Goal: Entertainment & Leisure: Consume media (video, audio)

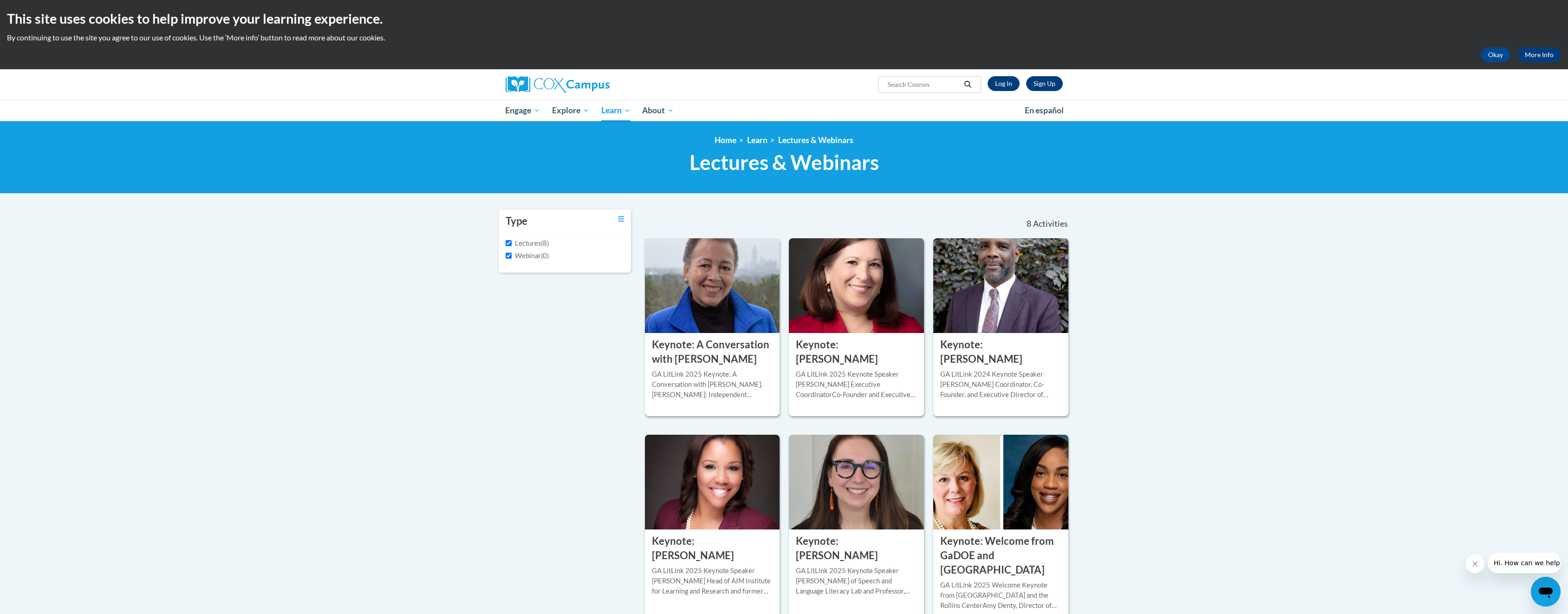
click at [744, 356] on h3 "Keynote: A Conversation with Dr. Beverly Daniel Tatum" at bounding box center [712, 352] width 121 height 29
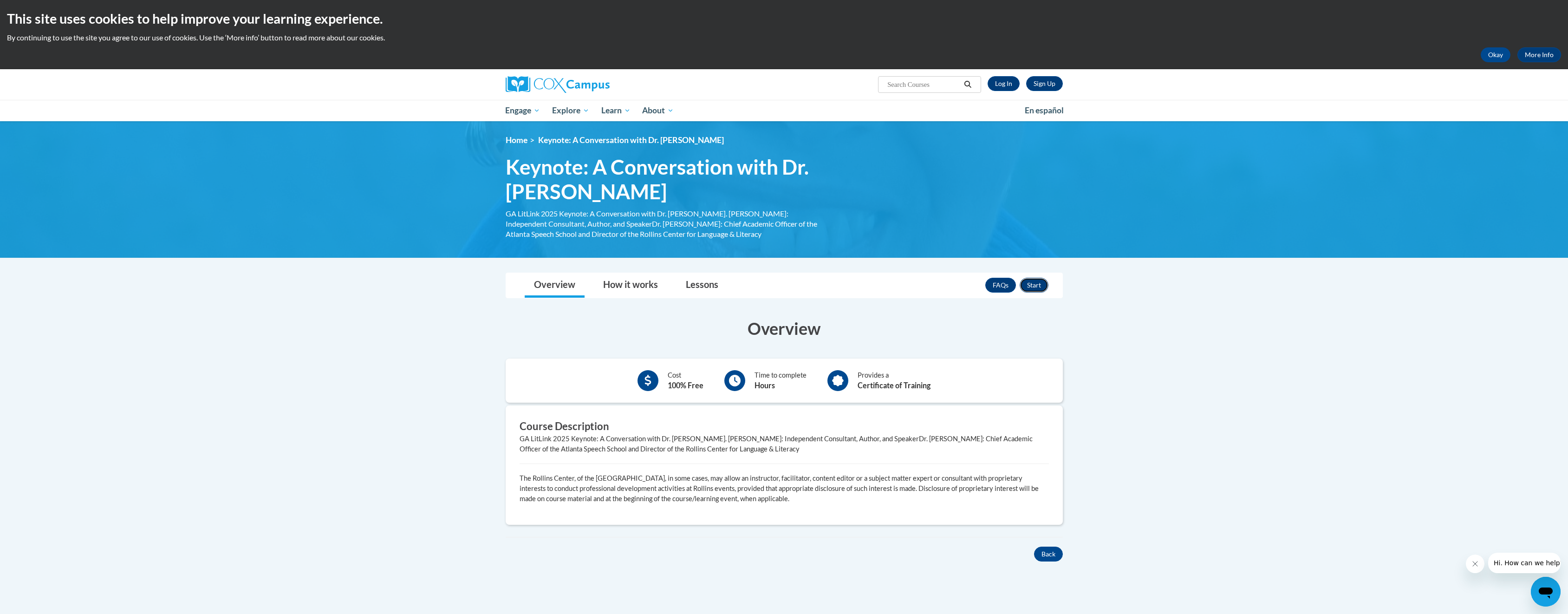
click at [1039, 287] on button "Start" at bounding box center [1034, 285] width 29 height 15
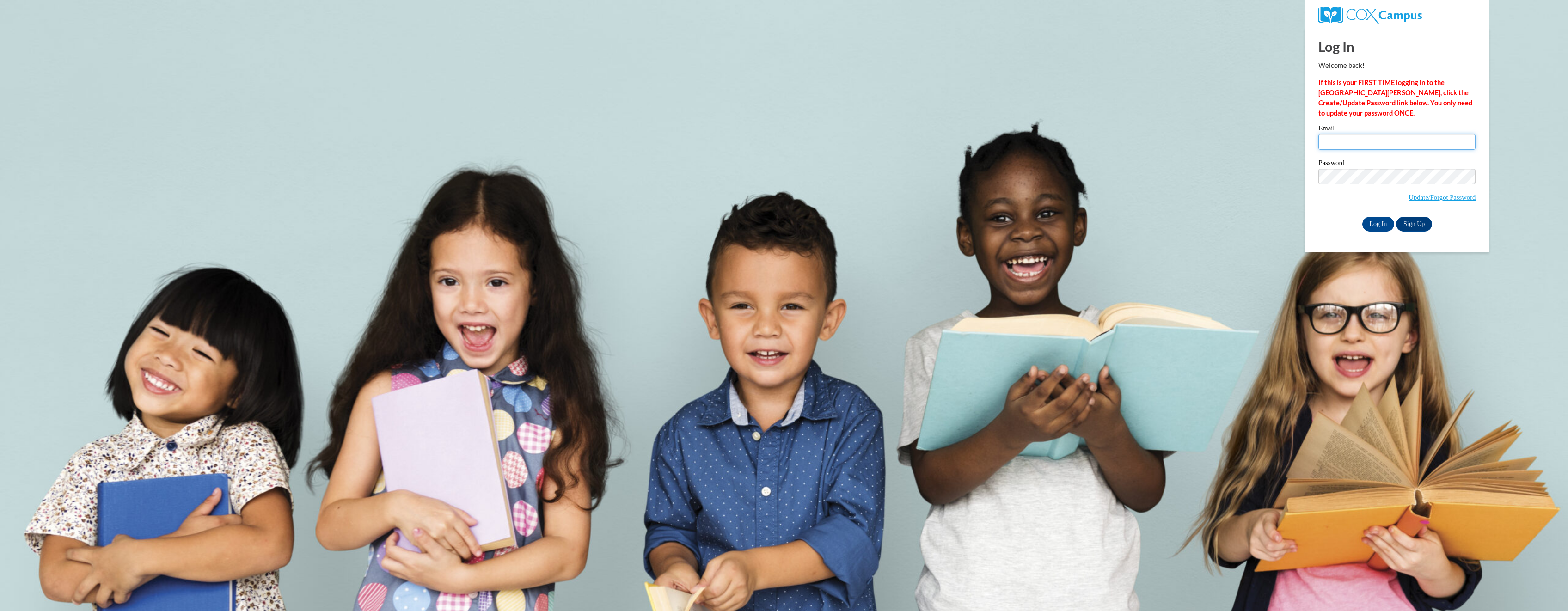
click at [1360, 144] on input "Email" at bounding box center [1397, 142] width 157 height 16
type input "[EMAIL_ADDRESS][DOMAIN_NAME]"
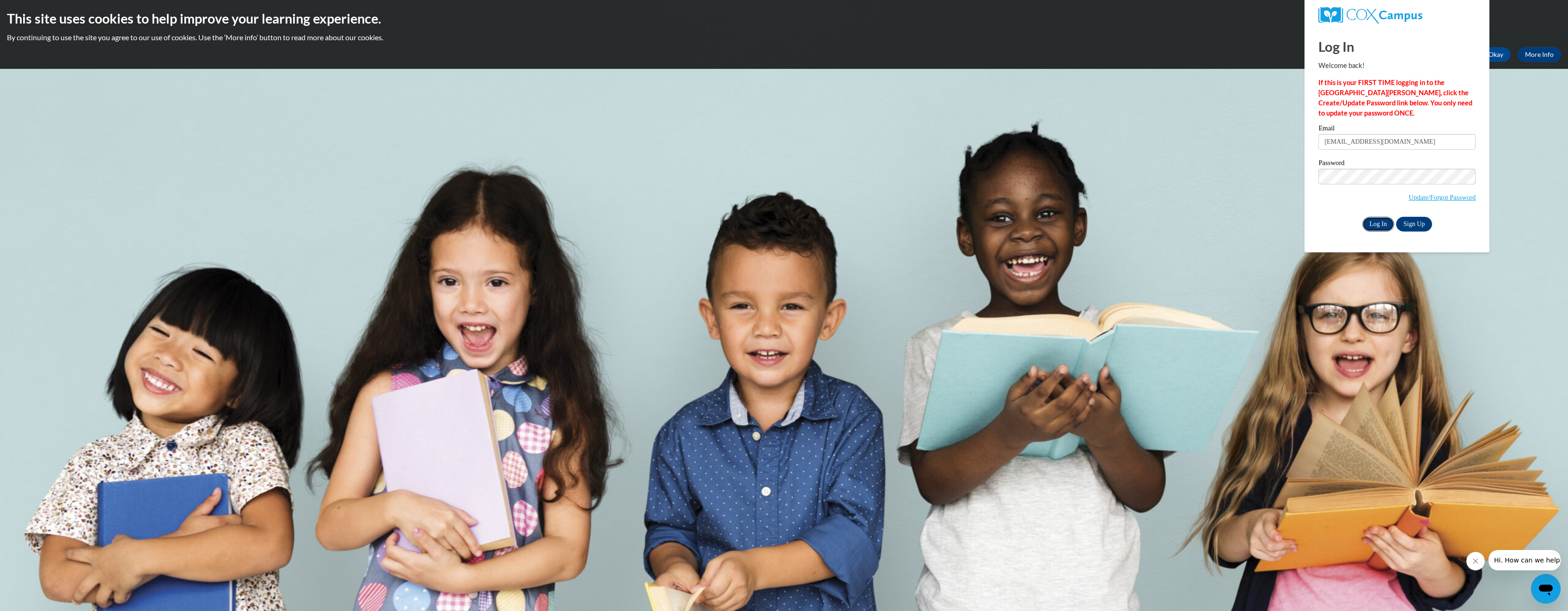
click at [1373, 222] on input "Log In" at bounding box center [1378, 224] width 32 height 15
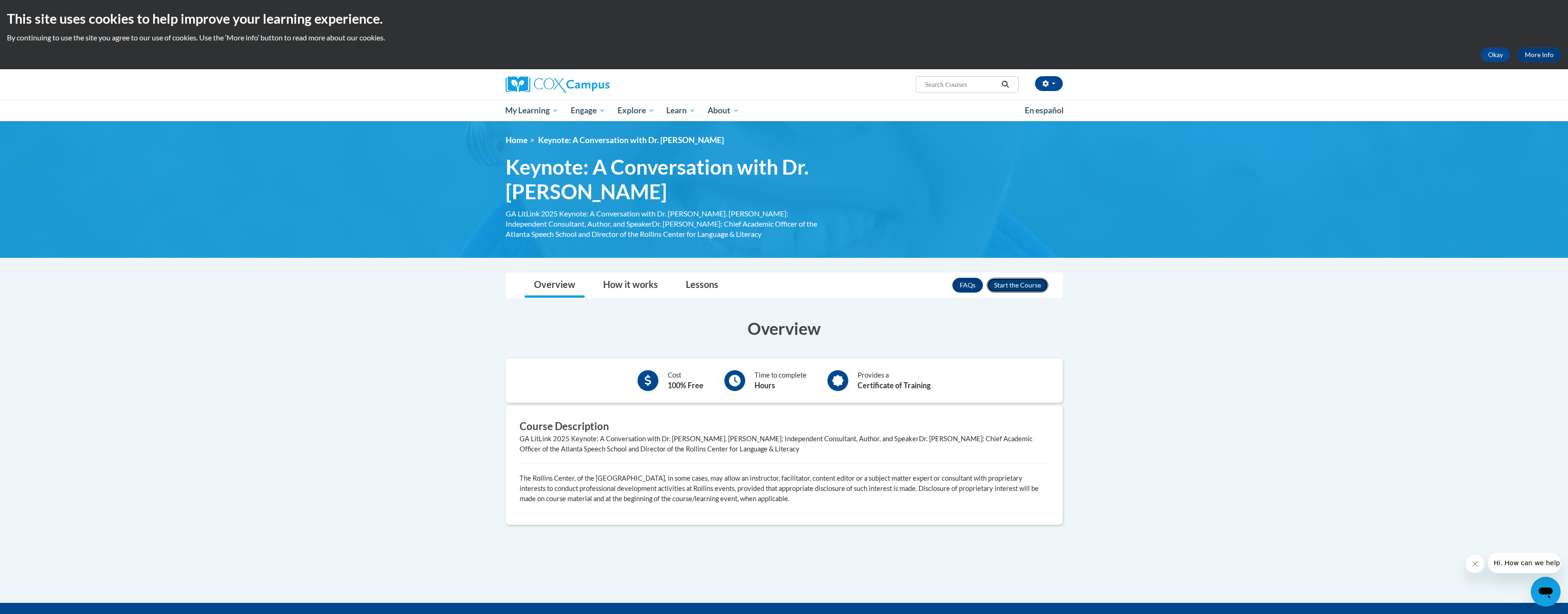
click at [1017, 286] on button "Enroll" at bounding box center [1017, 285] width 62 height 15
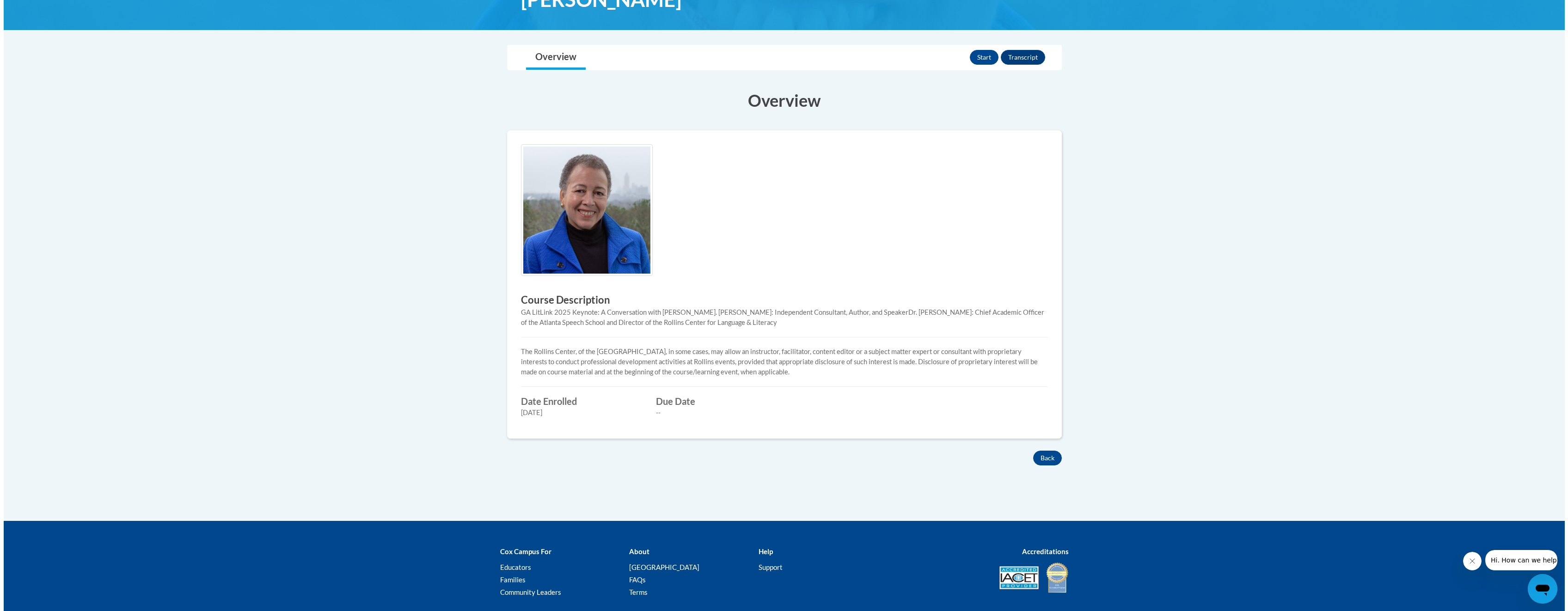
scroll to position [201, 0]
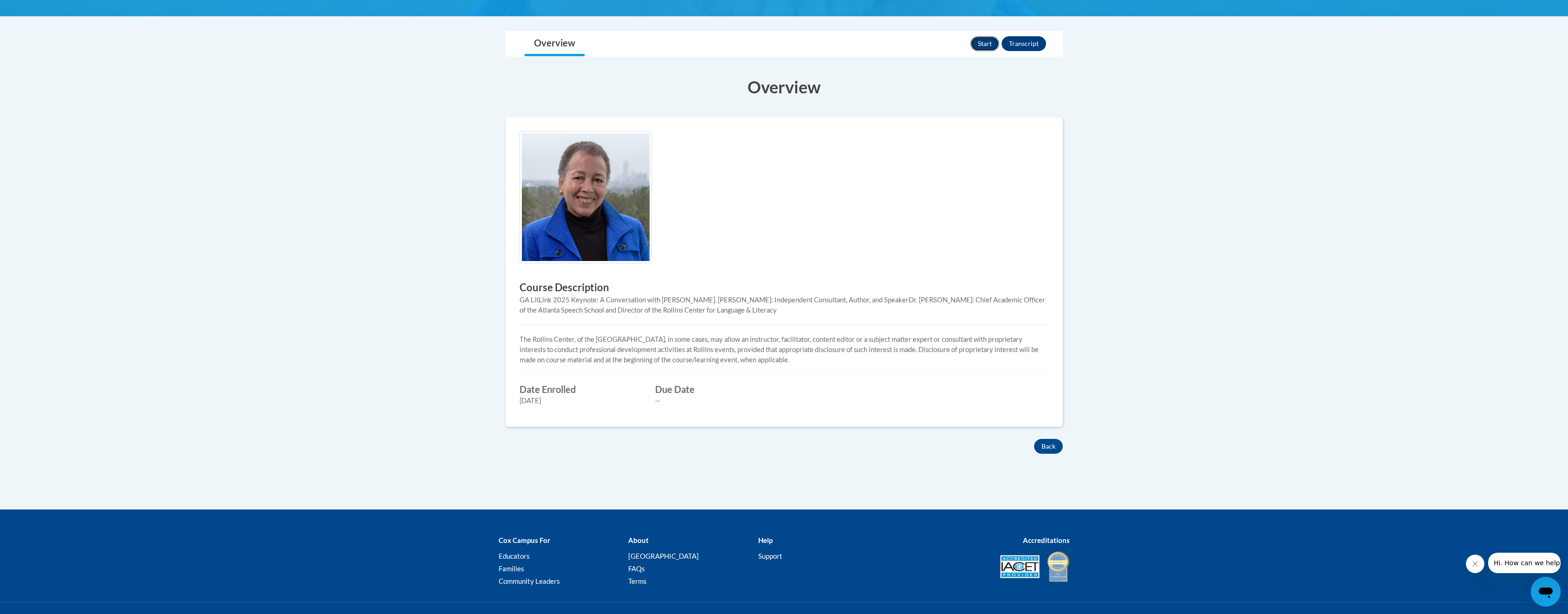
click at [985, 42] on button "Start" at bounding box center [984, 43] width 29 height 15
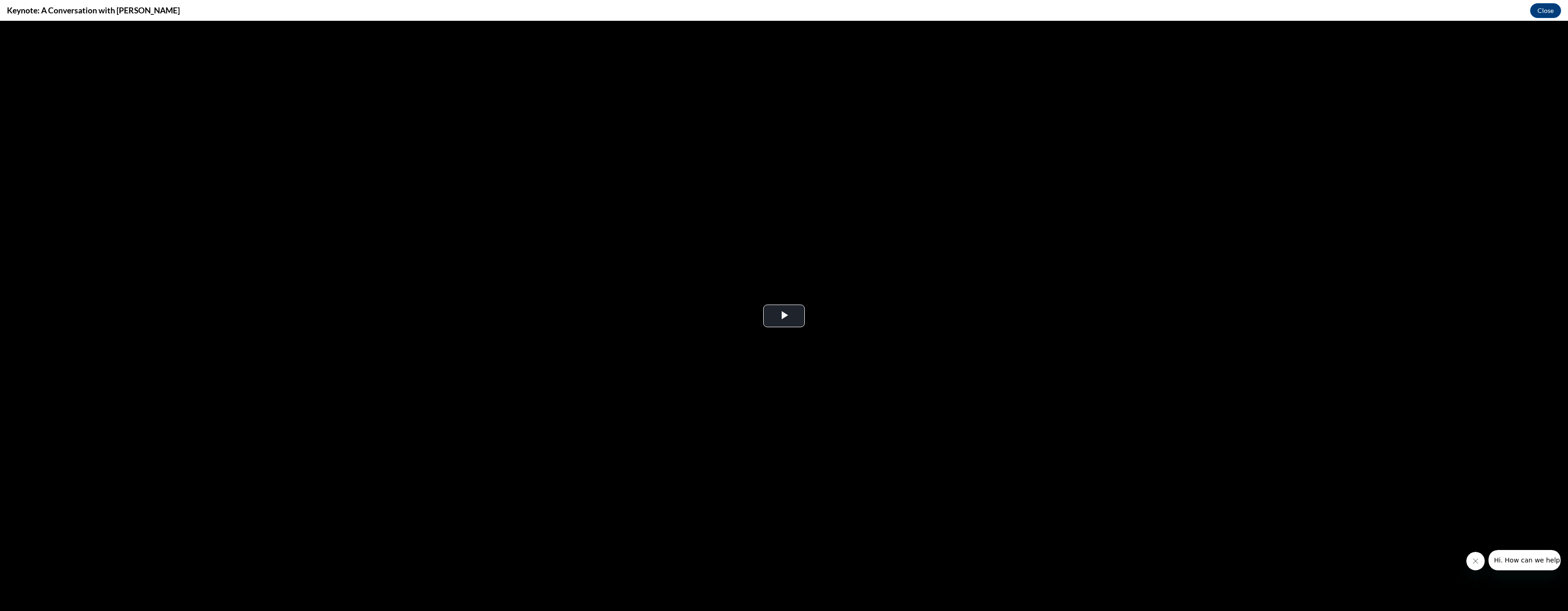
scroll to position [0, 0]
click at [784, 316] on span "Video Player" at bounding box center [784, 316] width 0 height 0
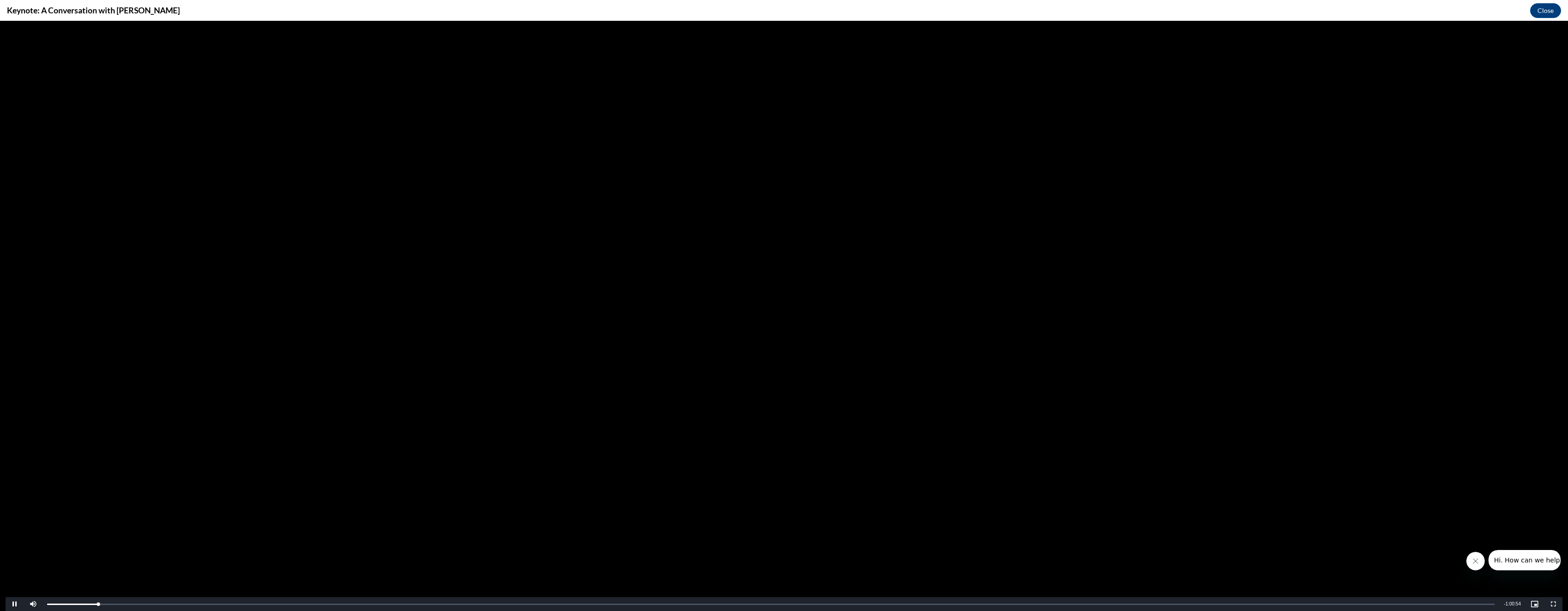
click at [1325, 116] on video "Video Player" at bounding box center [784, 316] width 1557 height 590
